Goal: Find specific page/section: Find specific page/section

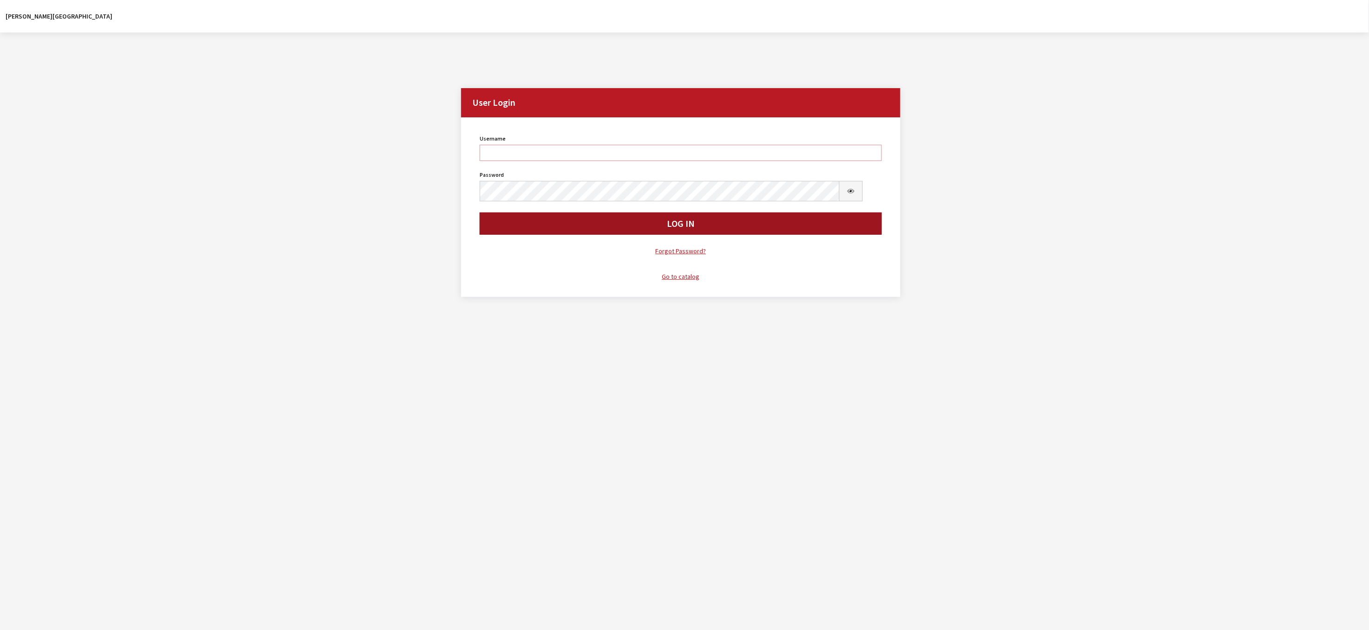
type input "kdorton"
click at [561, 235] on button "Log In" at bounding box center [681, 224] width 402 height 22
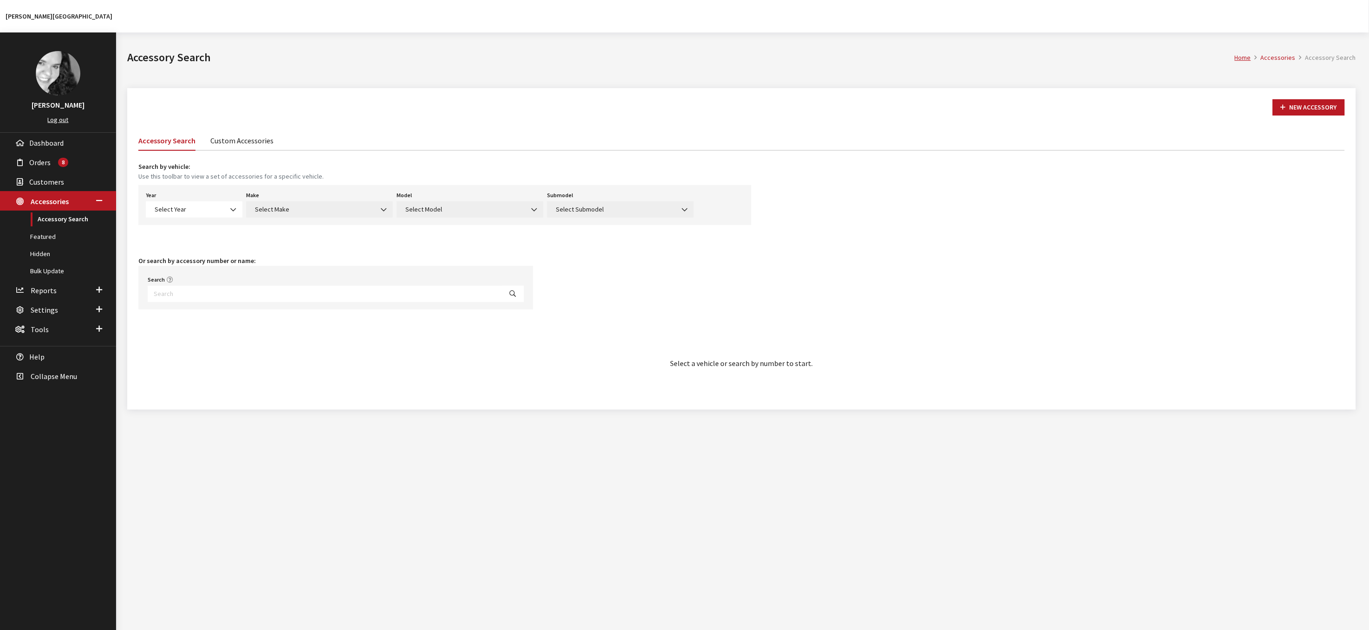
click at [273, 150] on link "Custom Accessories" at bounding box center [241, 139] width 63 height 19
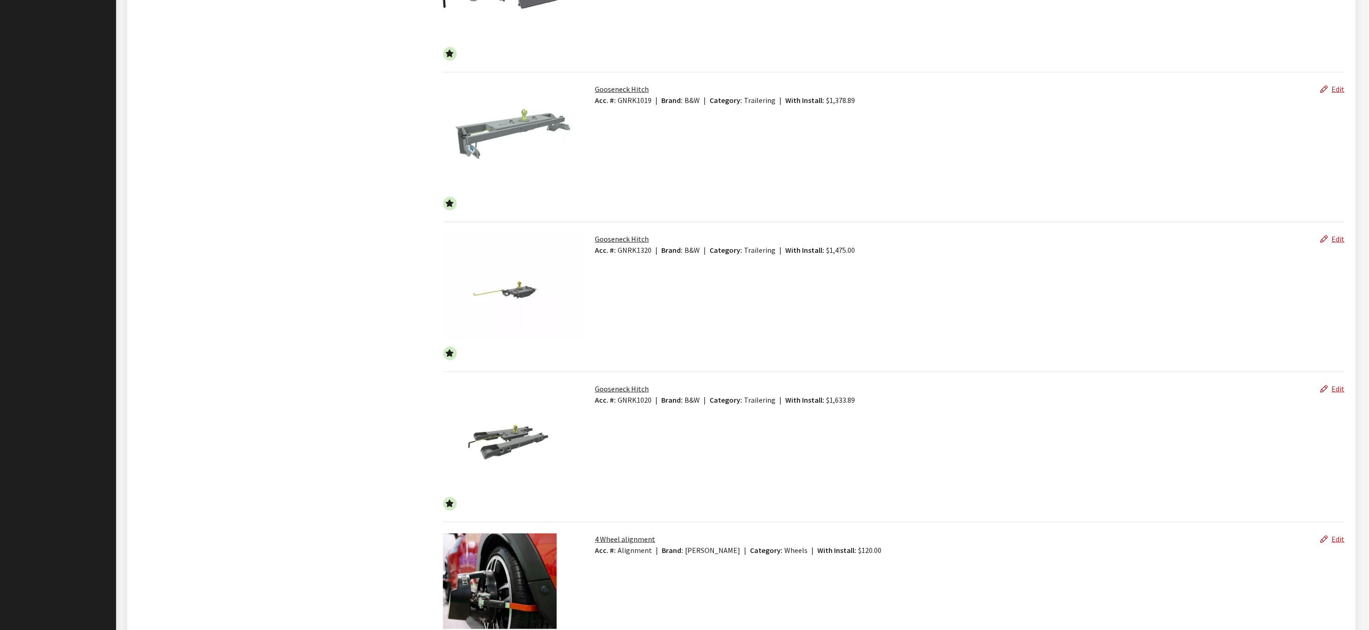
scroll to position [1857, 0]
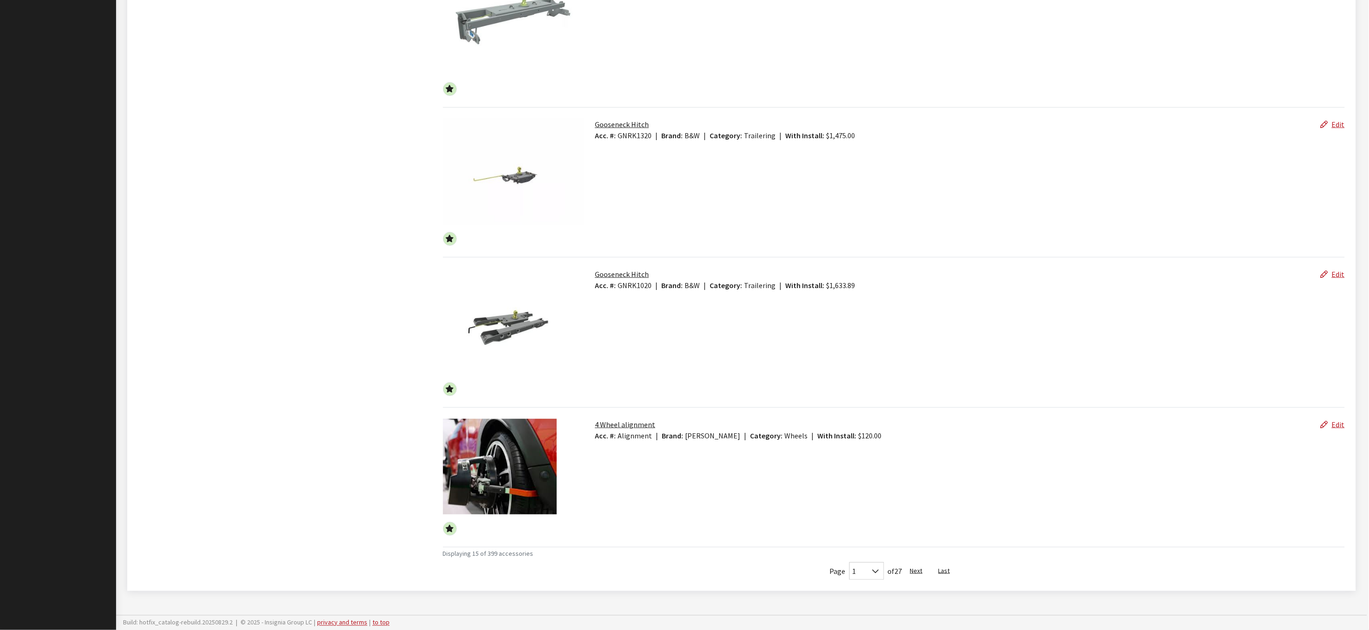
click at [643, 279] on link "Gooseneck Hitch" at bounding box center [622, 274] width 54 height 9
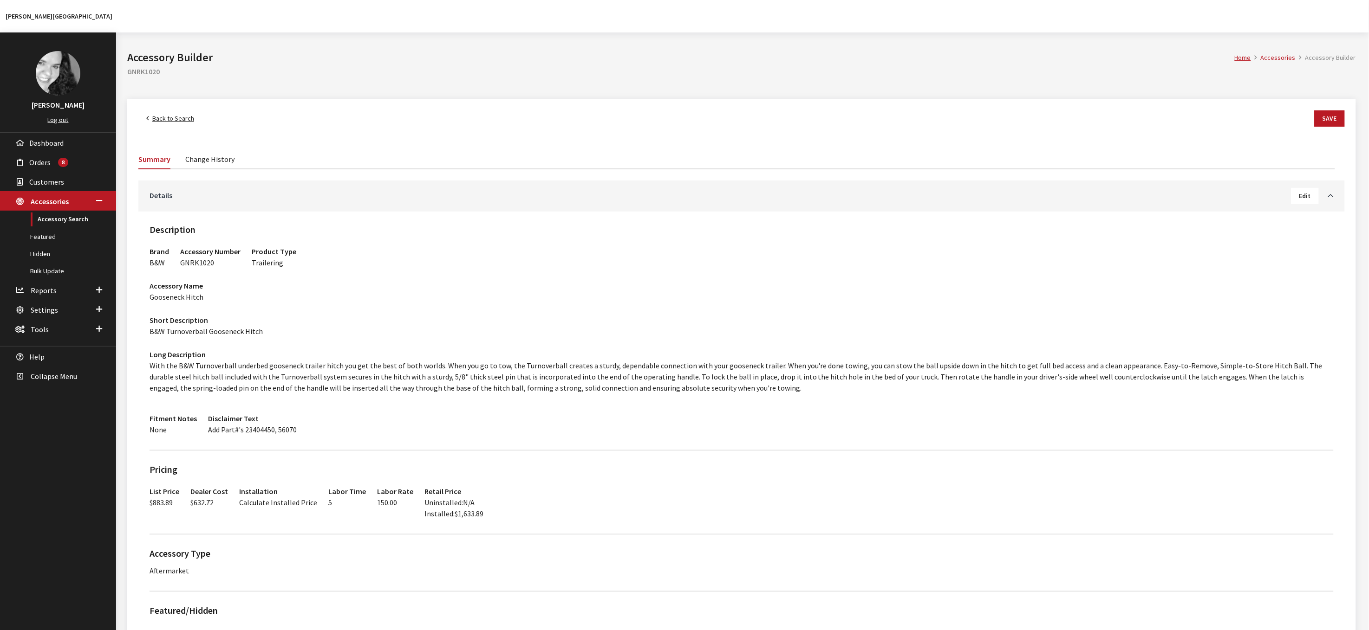
click at [166, 123] on span "Back to Search" at bounding box center [173, 118] width 42 height 8
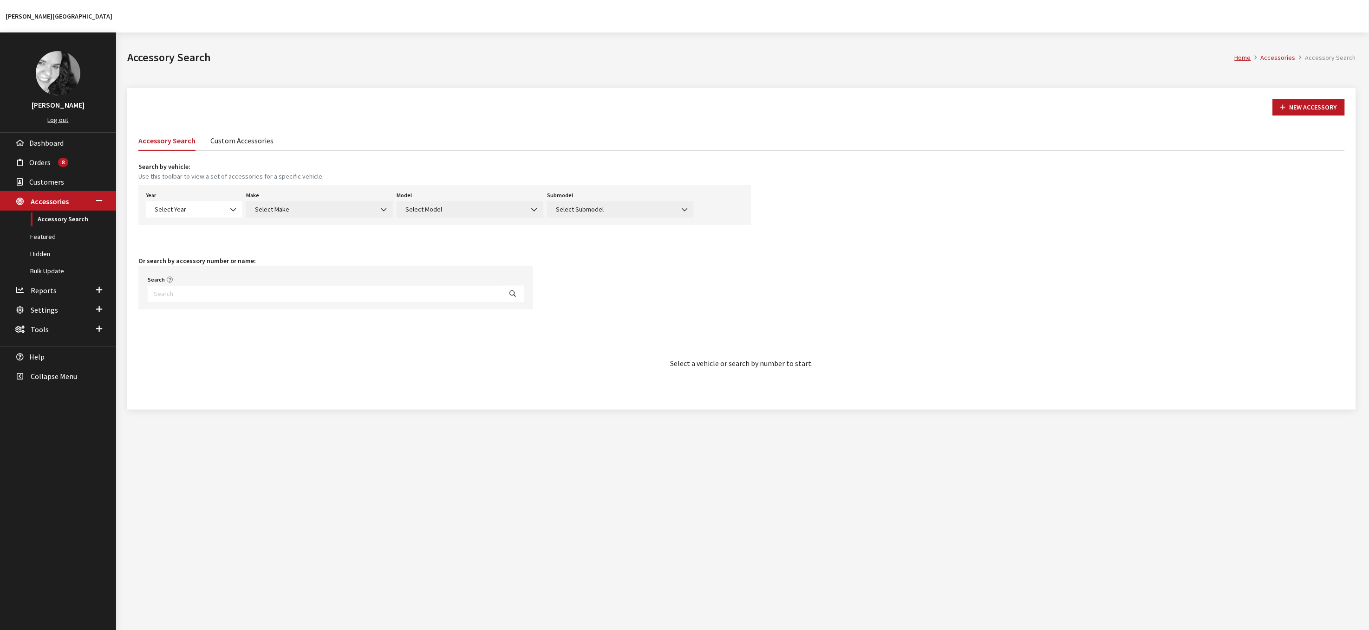
click at [273, 150] on link "Custom Accessories" at bounding box center [241, 139] width 63 height 19
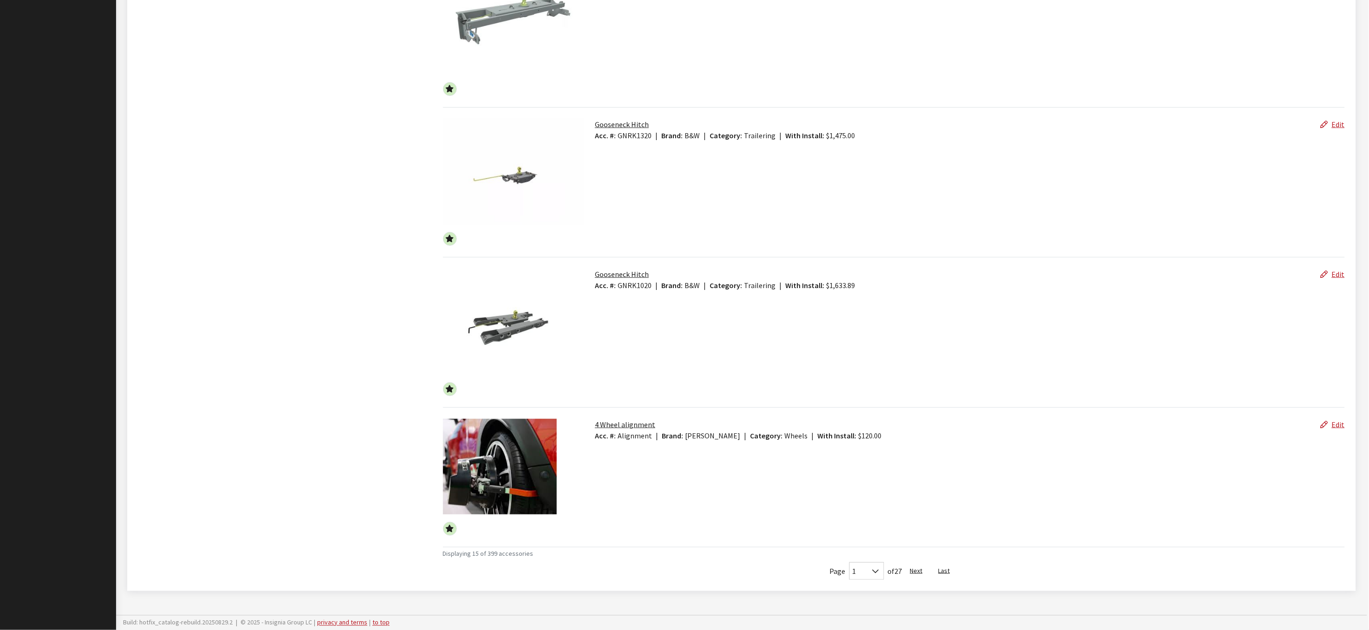
scroll to position [2031, 0]
click at [912, 566] on button "Next" at bounding box center [916, 572] width 28 height 18
select select "1"
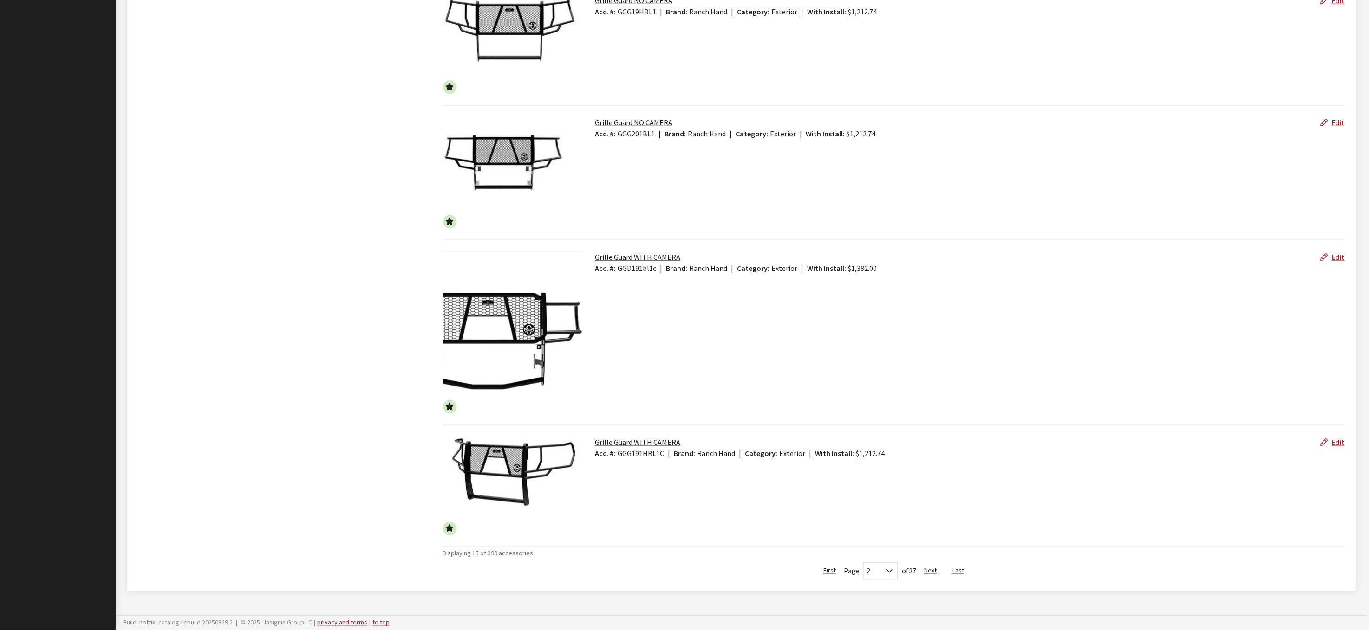
click at [650, 262] on link "Grille Guard WITH CAMERA" at bounding box center [637, 257] width 85 height 9
